Goal: Check status

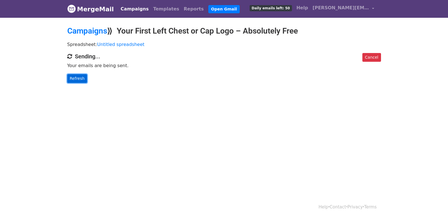
click at [74, 75] on link "Refresh" at bounding box center [77, 78] width 20 height 9
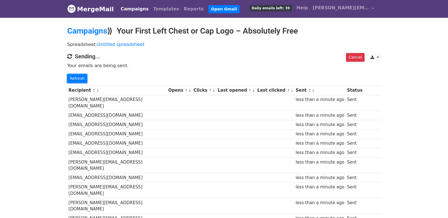
click at [74, 80] on link "Refresh" at bounding box center [77, 78] width 20 height 9
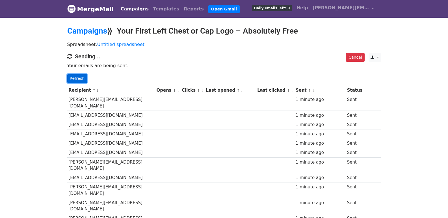
click at [84, 80] on link "Refresh" at bounding box center [77, 78] width 20 height 9
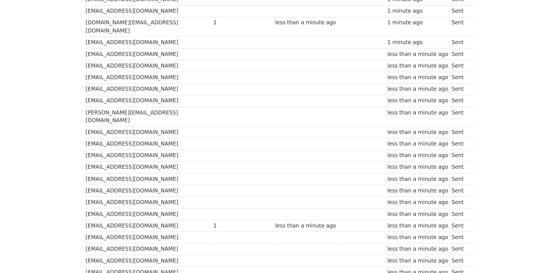
scroll to position [323, 0]
